Goal: Task Accomplishment & Management: Manage account settings

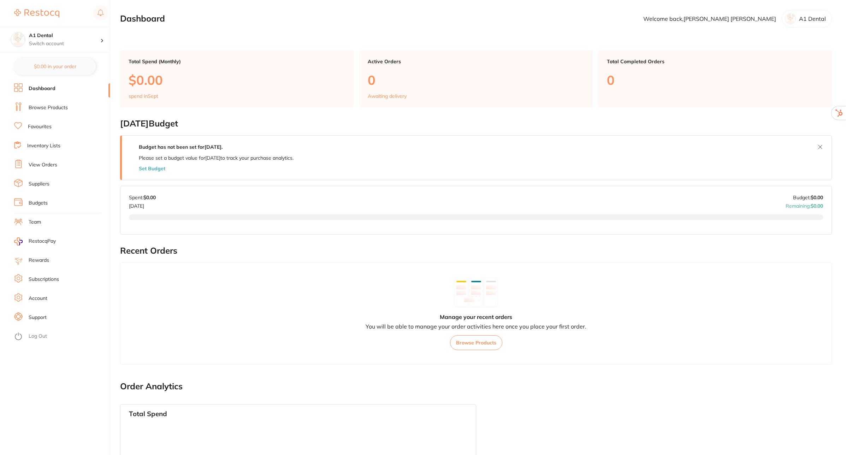
click at [37, 297] on link "Account" at bounding box center [38, 298] width 19 height 7
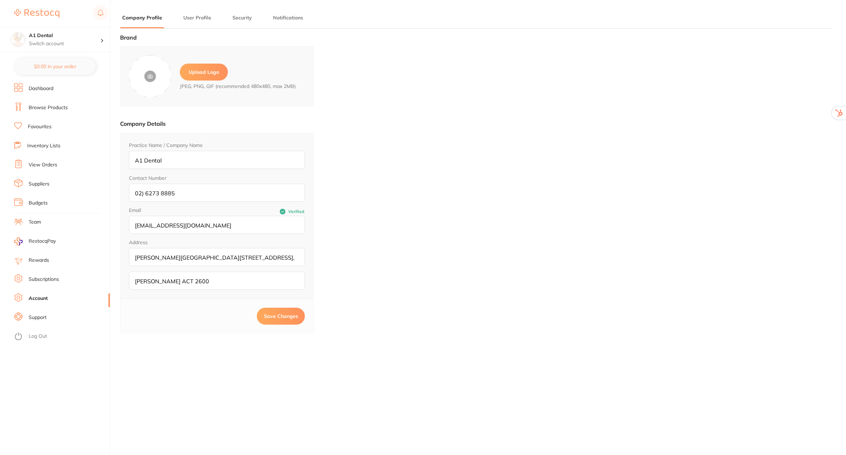
type input "[PERSON_NAME]"
type input "[EMAIL_ADDRESS][DOMAIN_NAME]"
click at [214, 68] on label "Upload Logo" at bounding box center [204, 72] width 48 height 17
click at [0, 0] on input "file" at bounding box center [0, 0] width 0 height 0
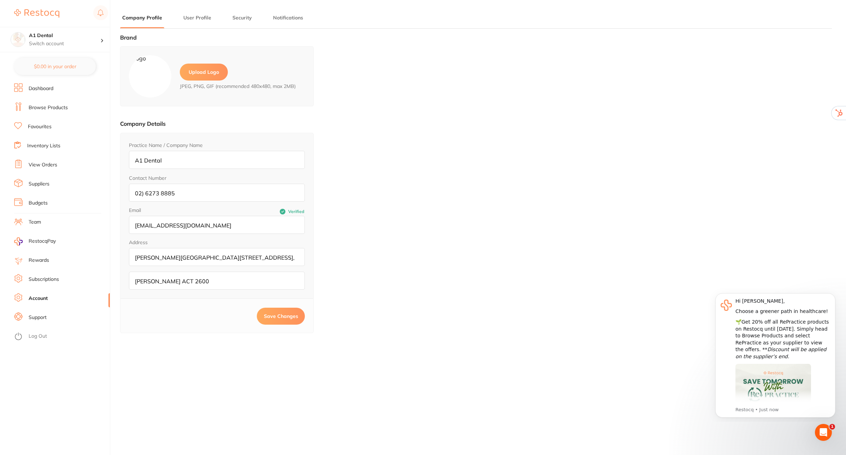
click at [196, 73] on label "Upload Logo" at bounding box center [204, 72] width 48 height 17
click at [0, 0] on input "file" at bounding box center [0, 0] width 0 height 0
click at [274, 318] on span "Save Changes" at bounding box center [281, 316] width 34 height 6
click at [291, 318] on button "Save Changes" at bounding box center [281, 316] width 48 height 17
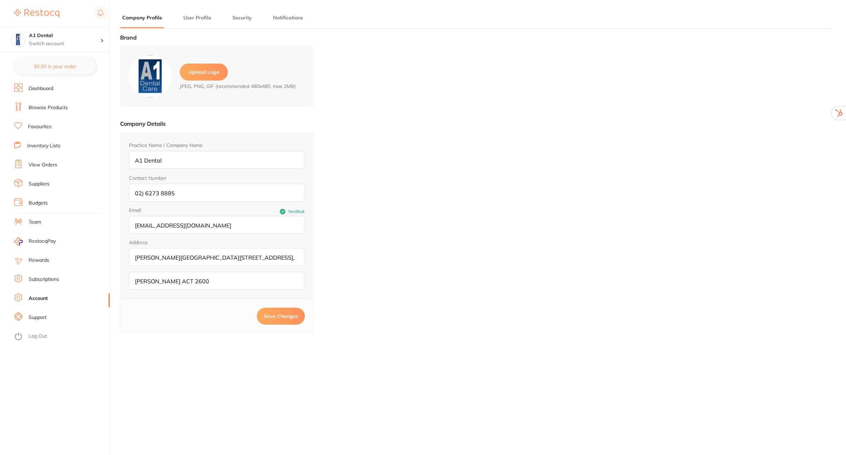
click at [44, 333] on link "Log Out" at bounding box center [38, 336] width 18 height 7
